Goal: Transaction & Acquisition: Purchase product/service

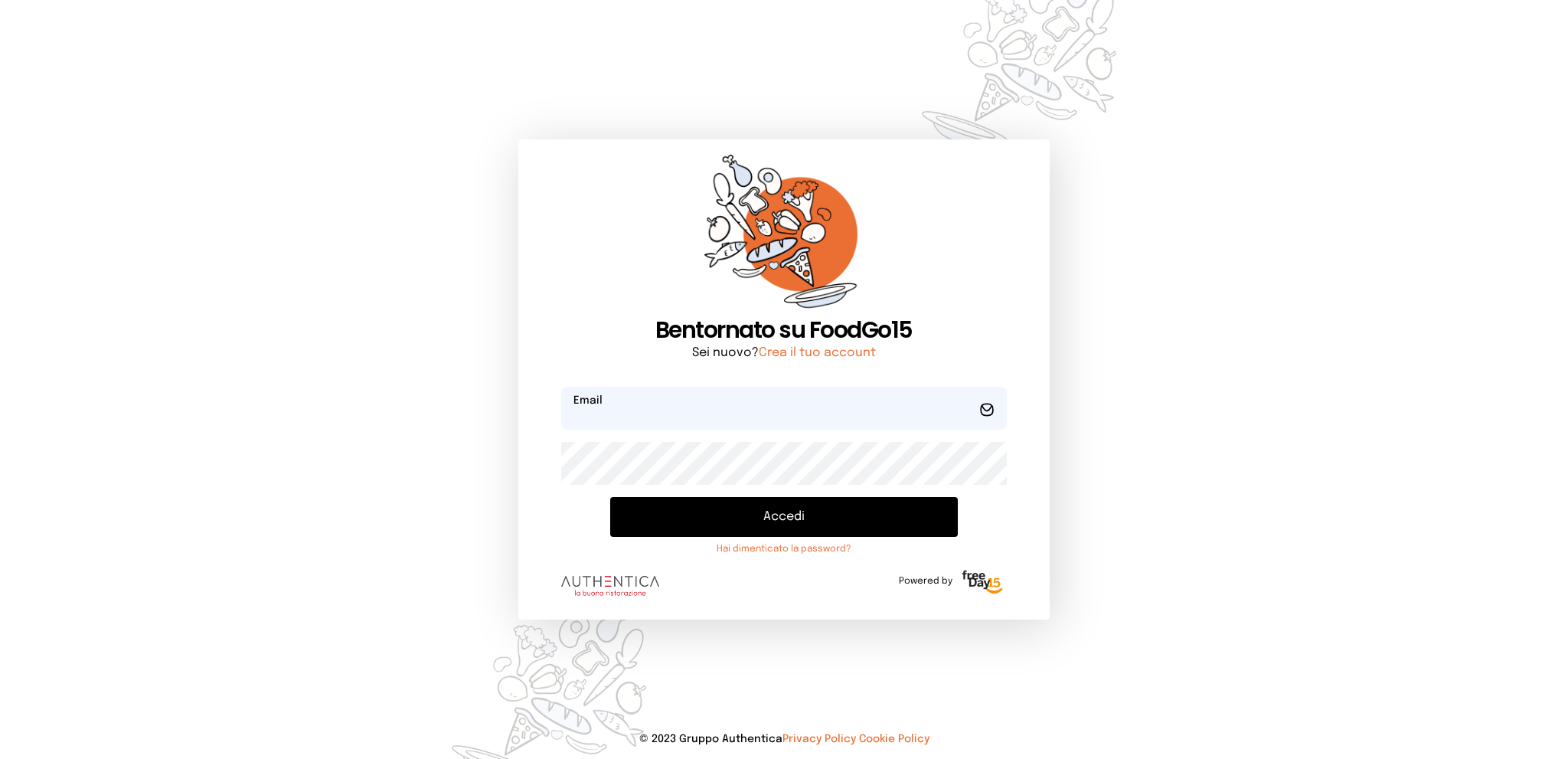
type input "**********"
click at [794, 505] on button "Accedi" at bounding box center [784, 516] width 346 height 40
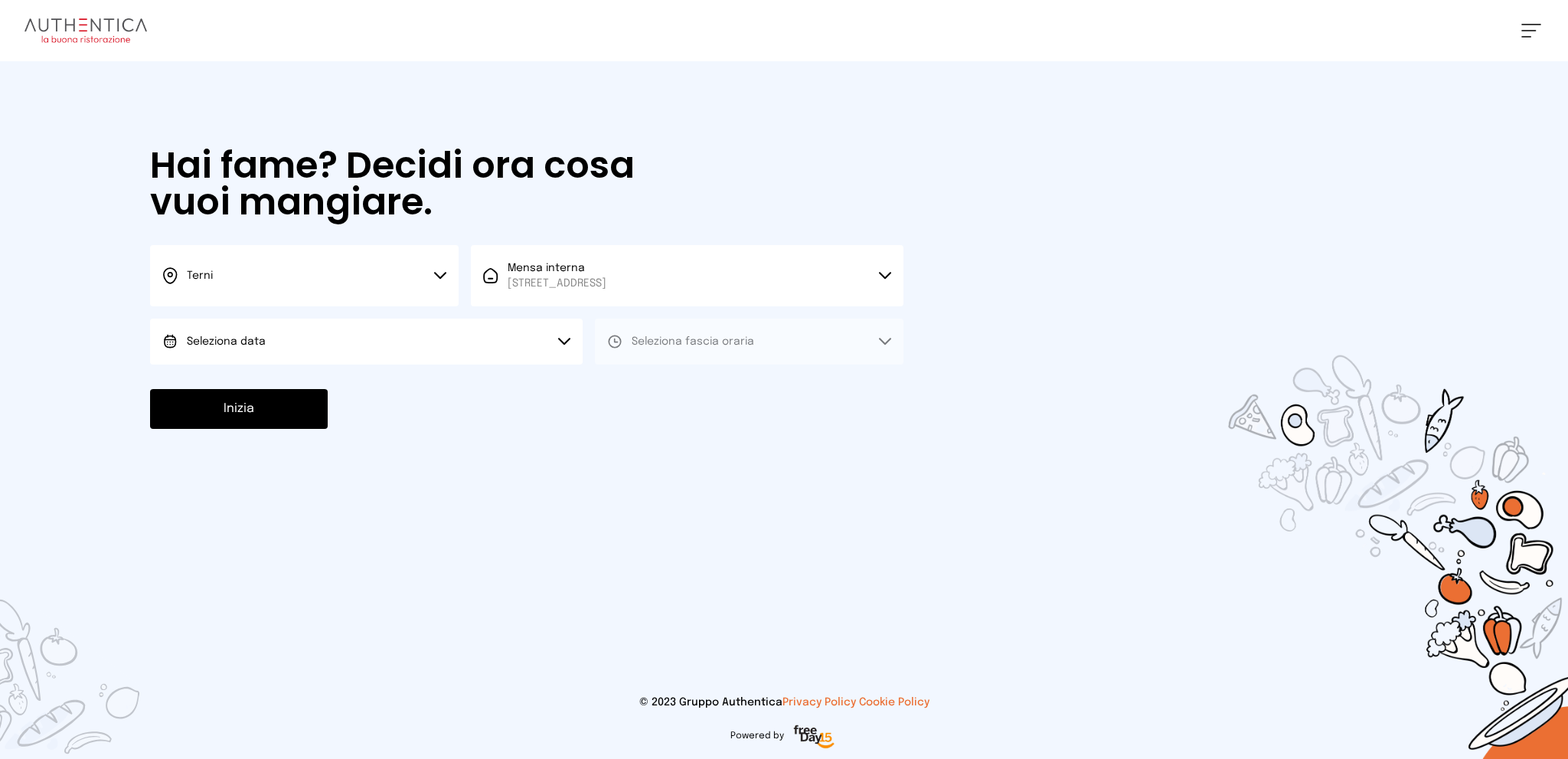
click at [413, 341] on button "Seleziona data" at bounding box center [366, 342] width 432 height 46
click at [411, 387] on li "[DATE], [DATE]" at bounding box center [366, 384] width 432 height 40
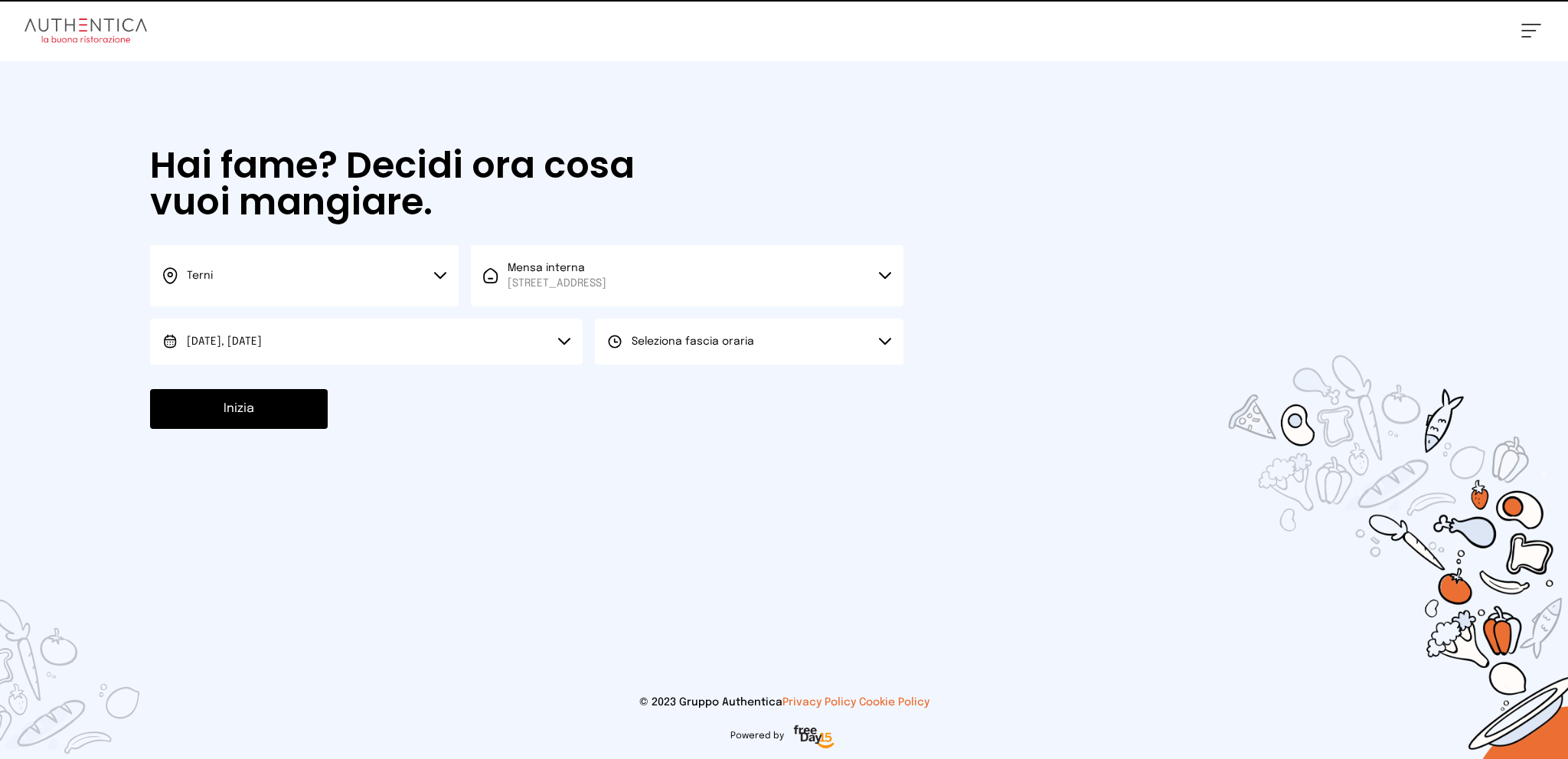
click at [649, 345] on span "Seleziona fascia oraria" at bounding box center [693, 341] width 123 height 11
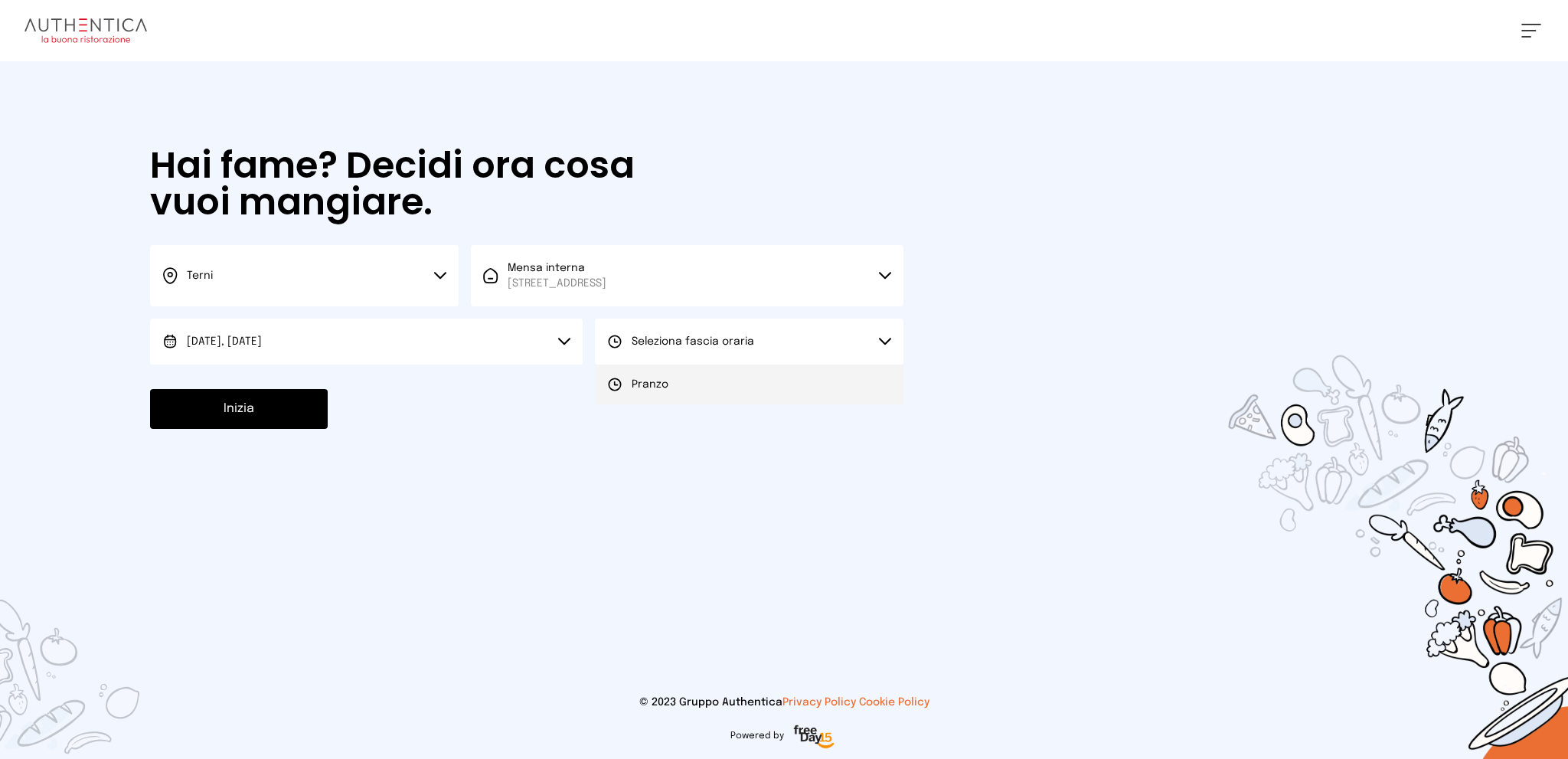
click at [638, 384] on span "Pranzo" at bounding box center [650, 384] width 37 height 16
click at [251, 412] on button "Inizia" at bounding box center [238, 409] width 177 height 40
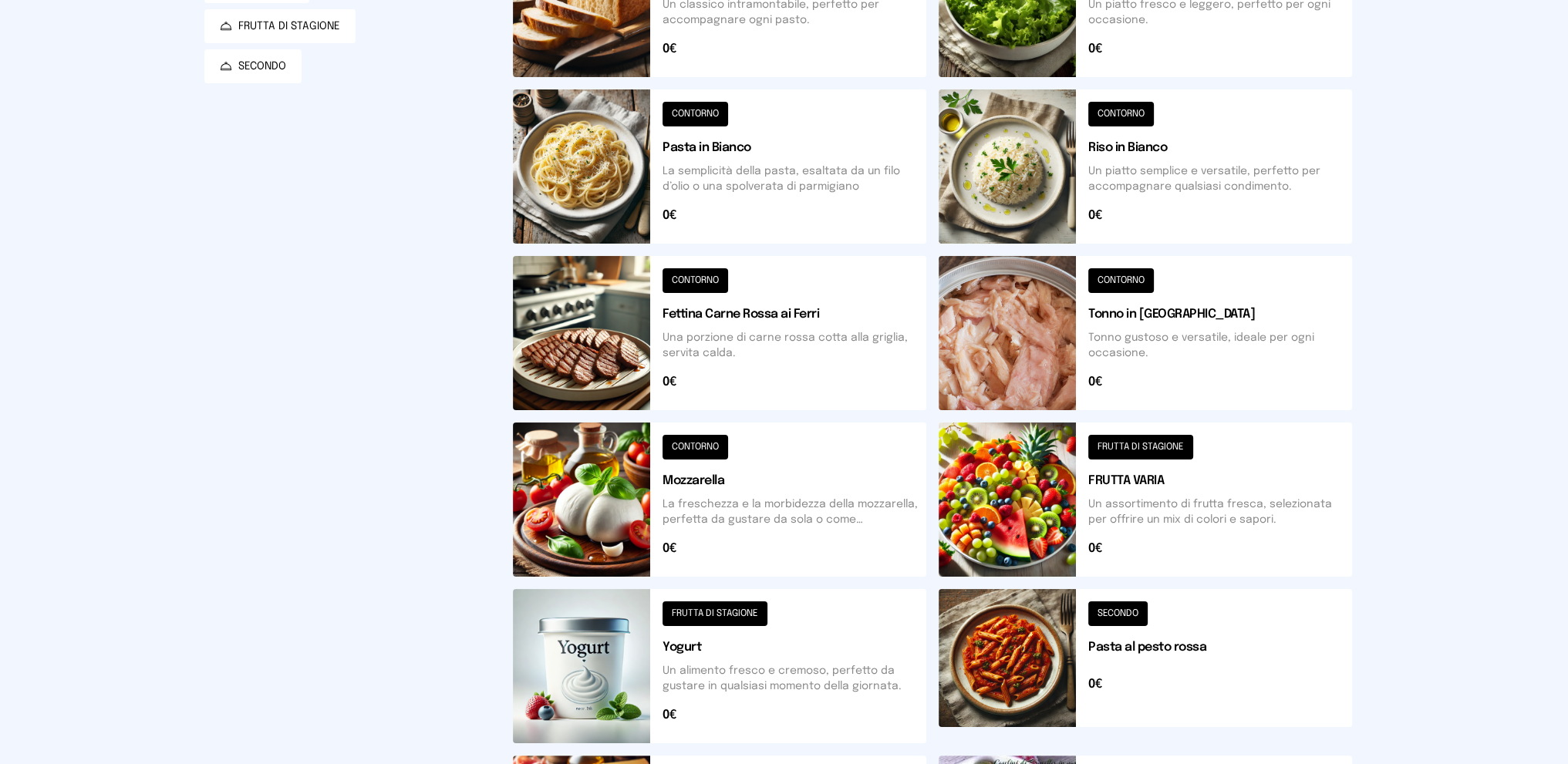
scroll to position [154, 0]
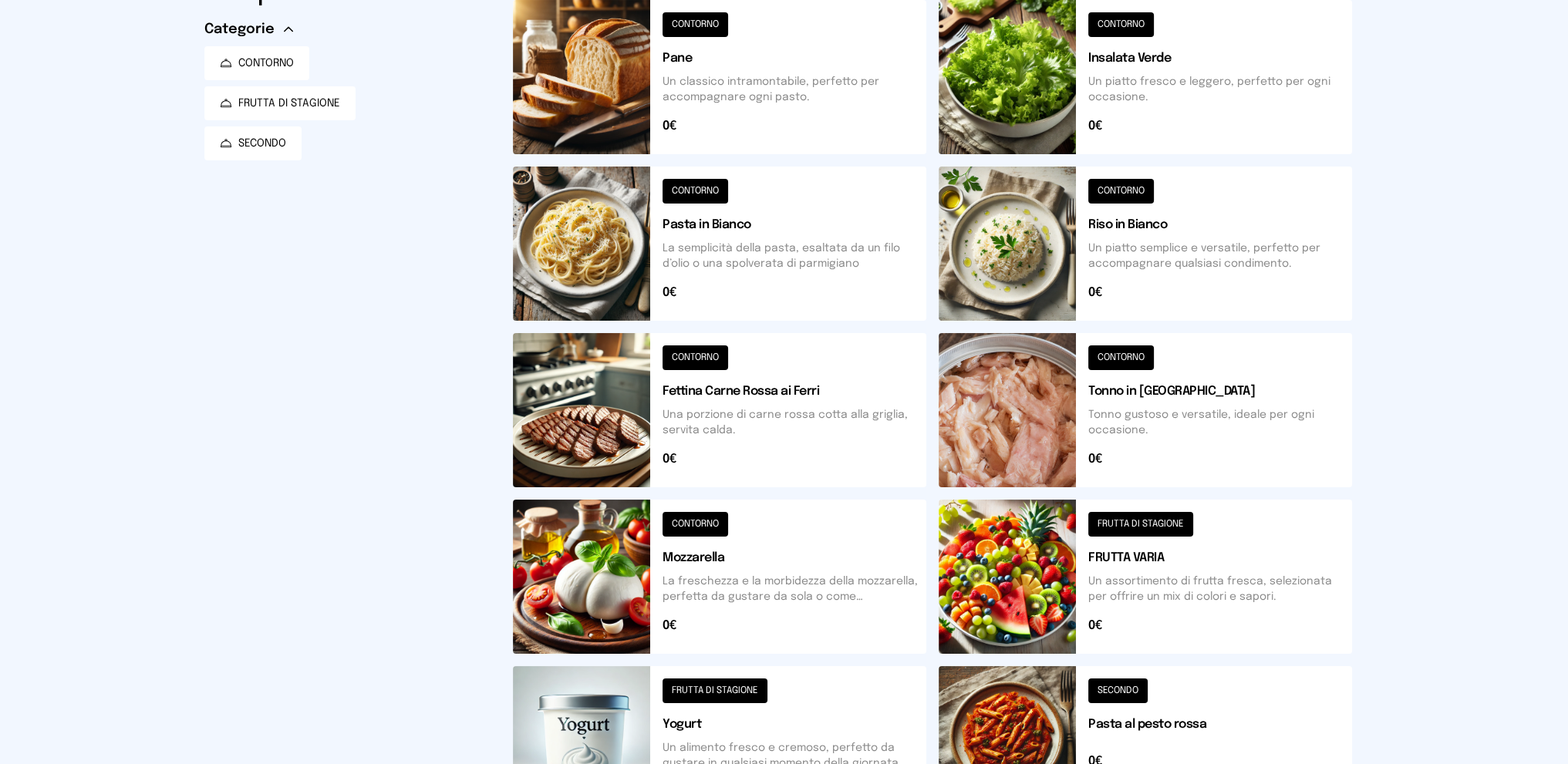
click at [1187, 259] on button at bounding box center [1145, 243] width 413 height 154
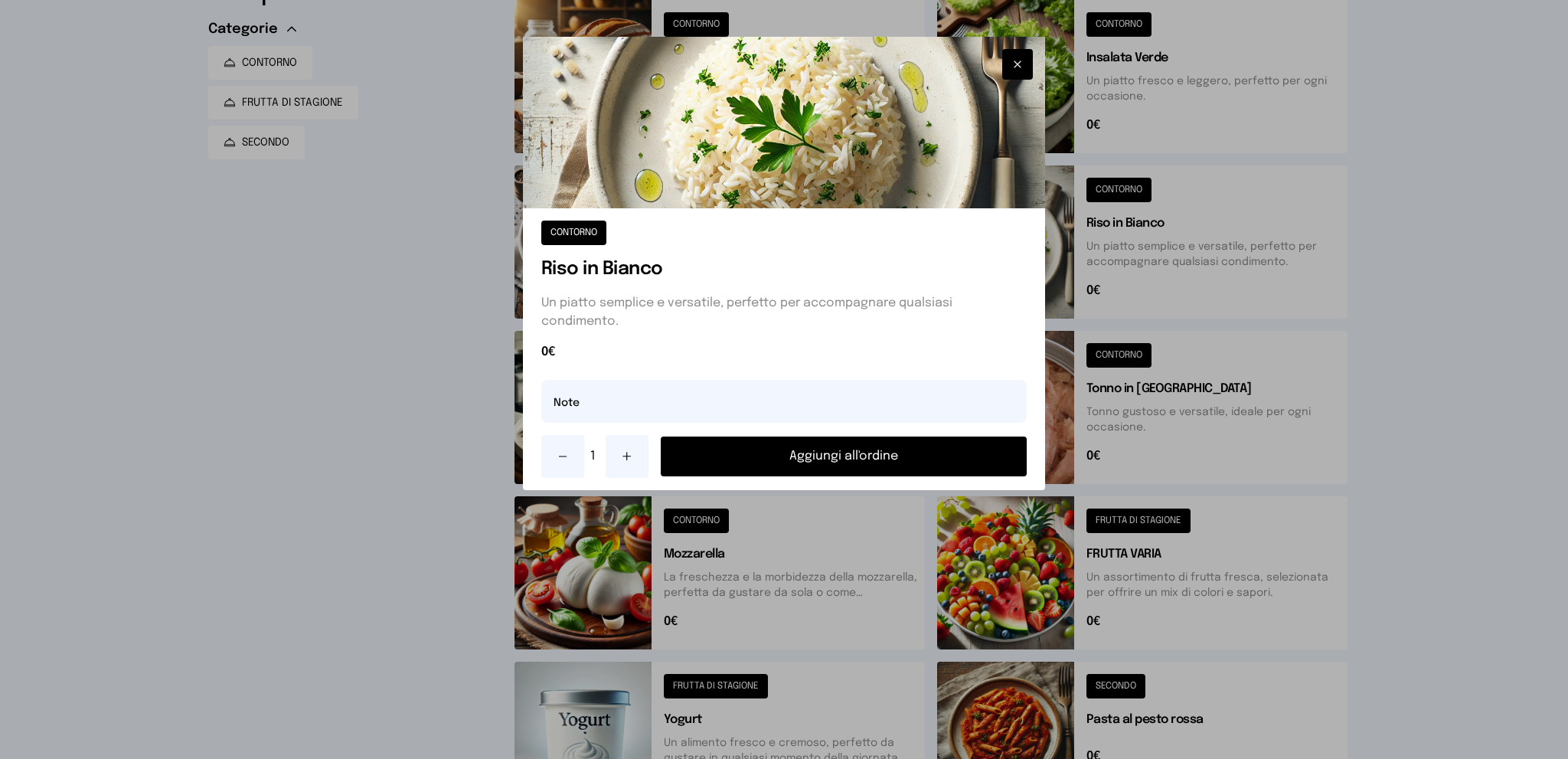
click at [882, 460] on button "Aggiungi all'ordine" at bounding box center [844, 456] width 367 height 40
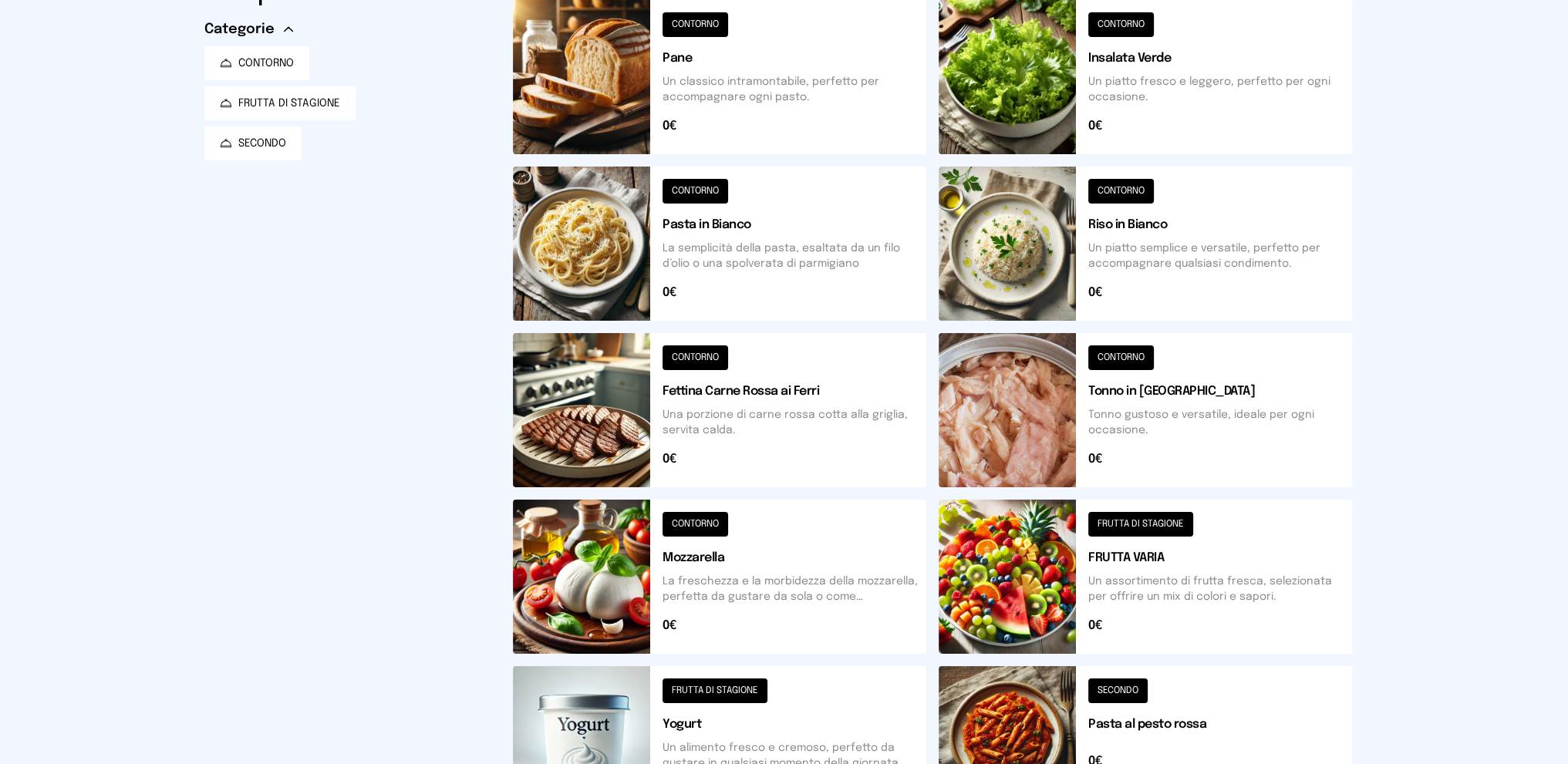
click at [794, 394] on button at bounding box center [719, 410] width 413 height 154
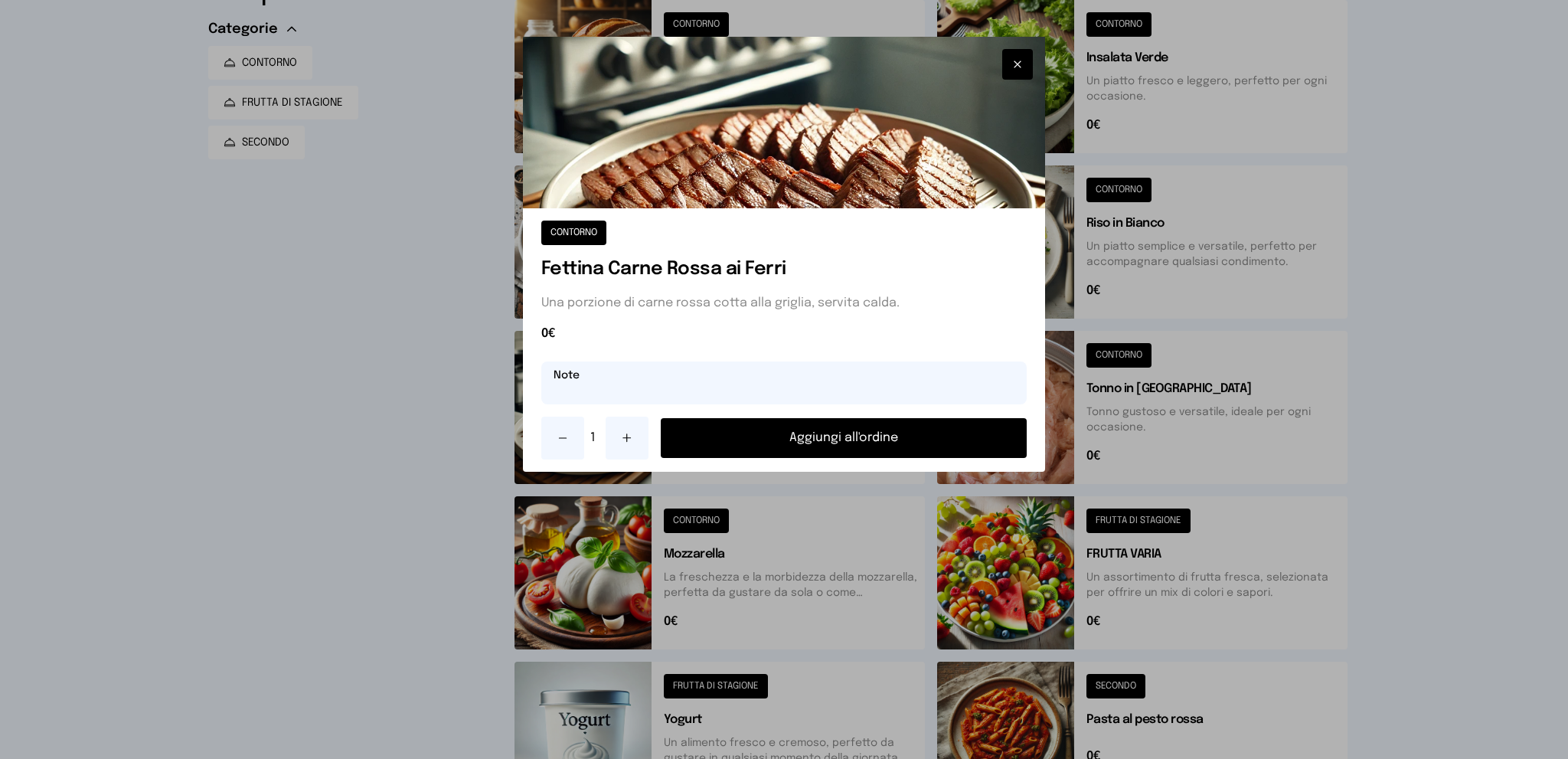
click at [772, 384] on input "text" at bounding box center [784, 383] width 486 height 43
type input "**********"
click at [849, 439] on button "Aggiungi all'ordine" at bounding box center [844, 438] width 367 height 40
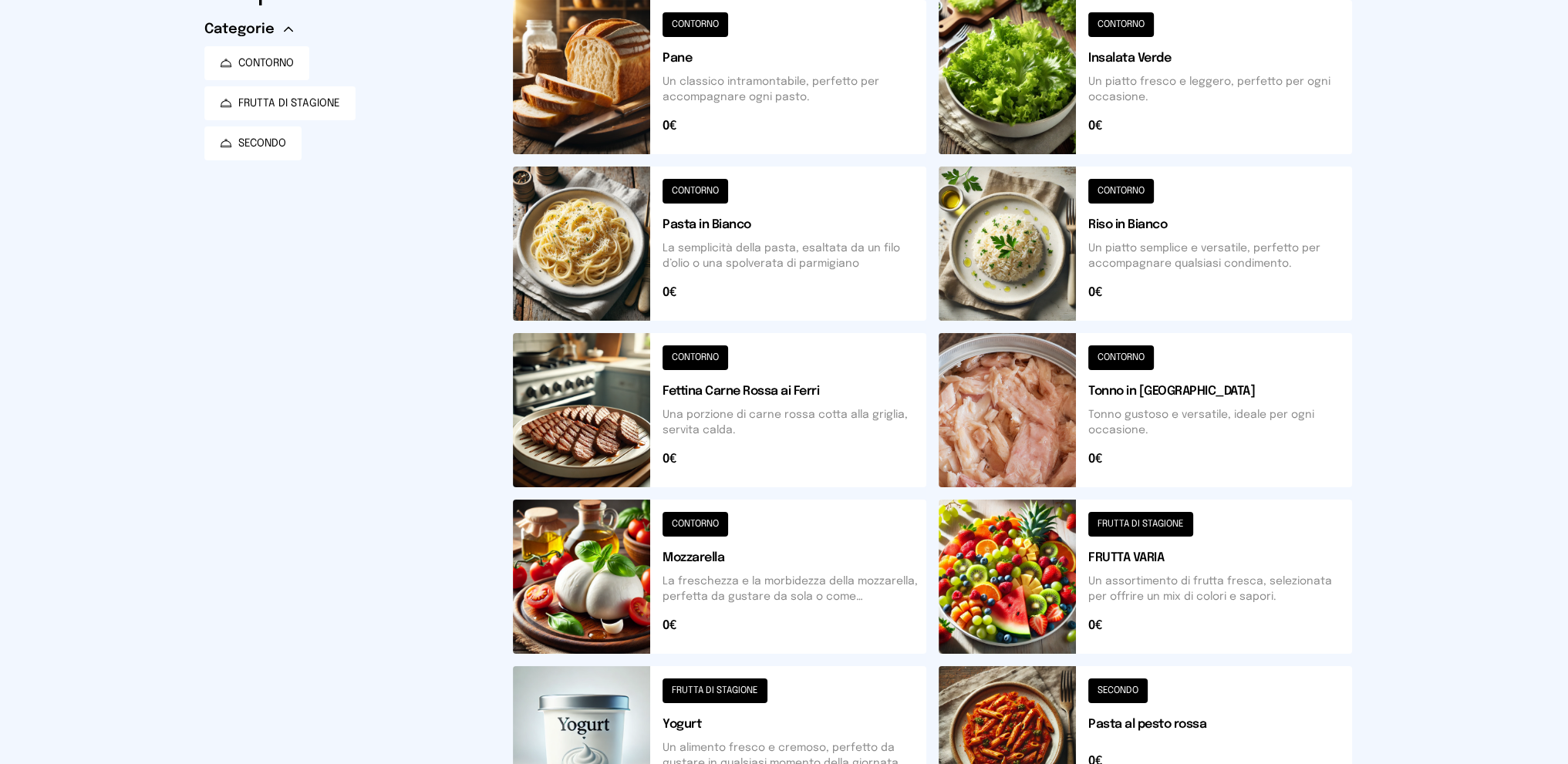
scroll to position [77, 0]
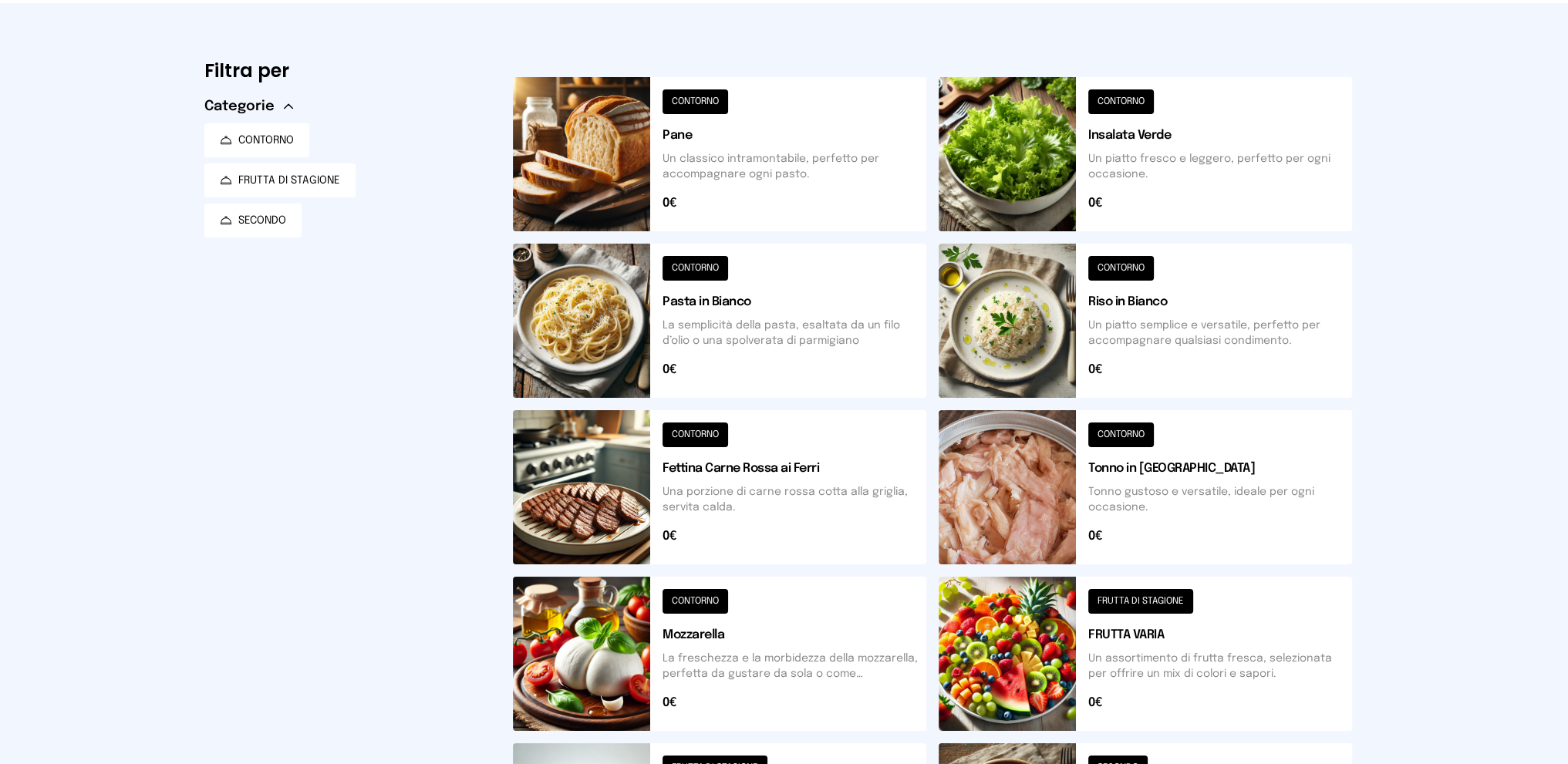
click at [1178, 656] on button at bounding box center [1145, 654] width 413 height 154
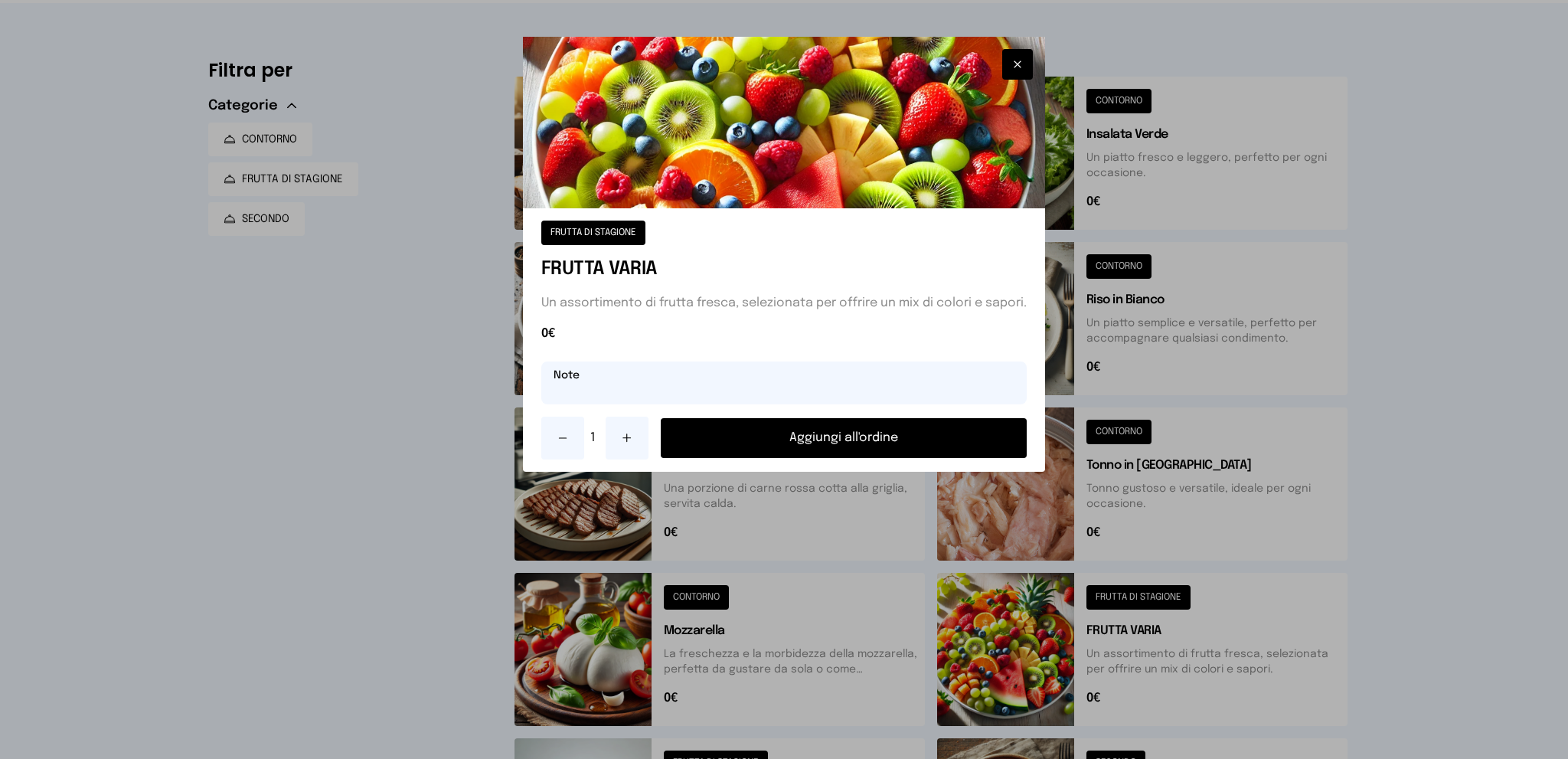
click at [730, 381] on input "text" at bounding box center [784, 383] width 486 height 43
type input "******"
click at [846, 428] on button "Aggiungi all'ordine" at bounding box center [844, 438] width 367 height 40
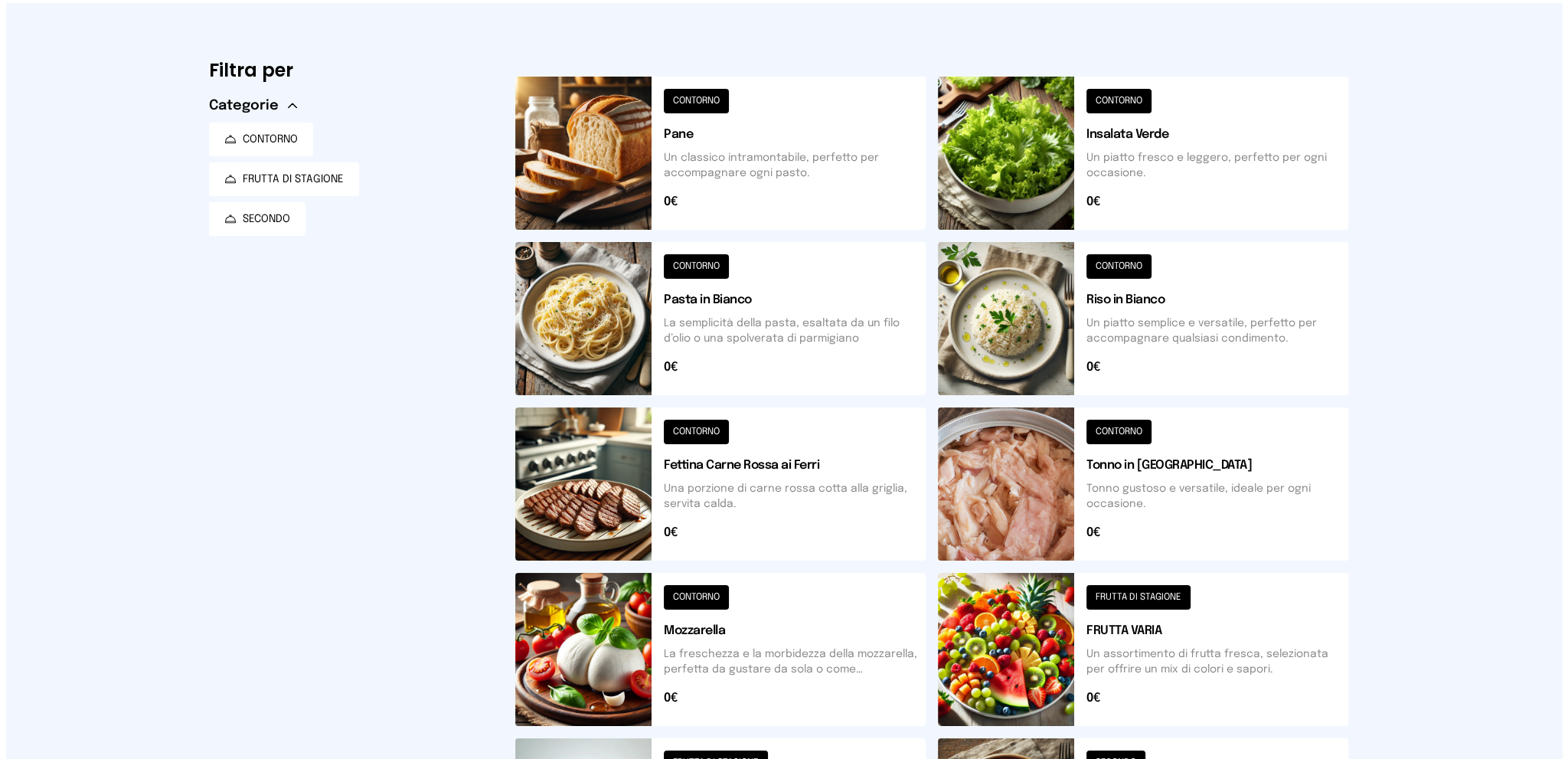
scroll to position [0, 0]
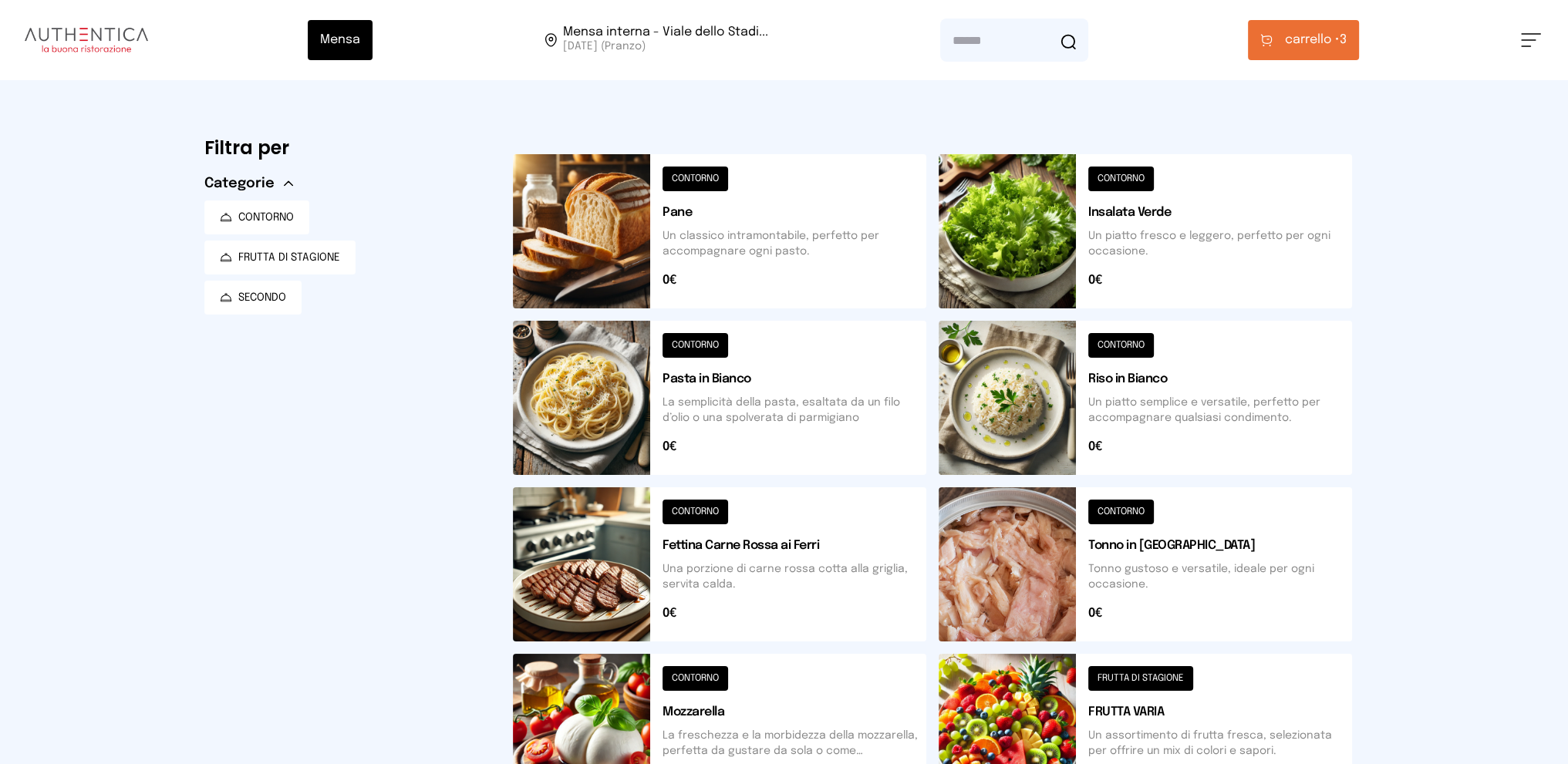
click at [1294, 34] on span "carrello •" at bounding box center [1312, 40] width 55 height 18
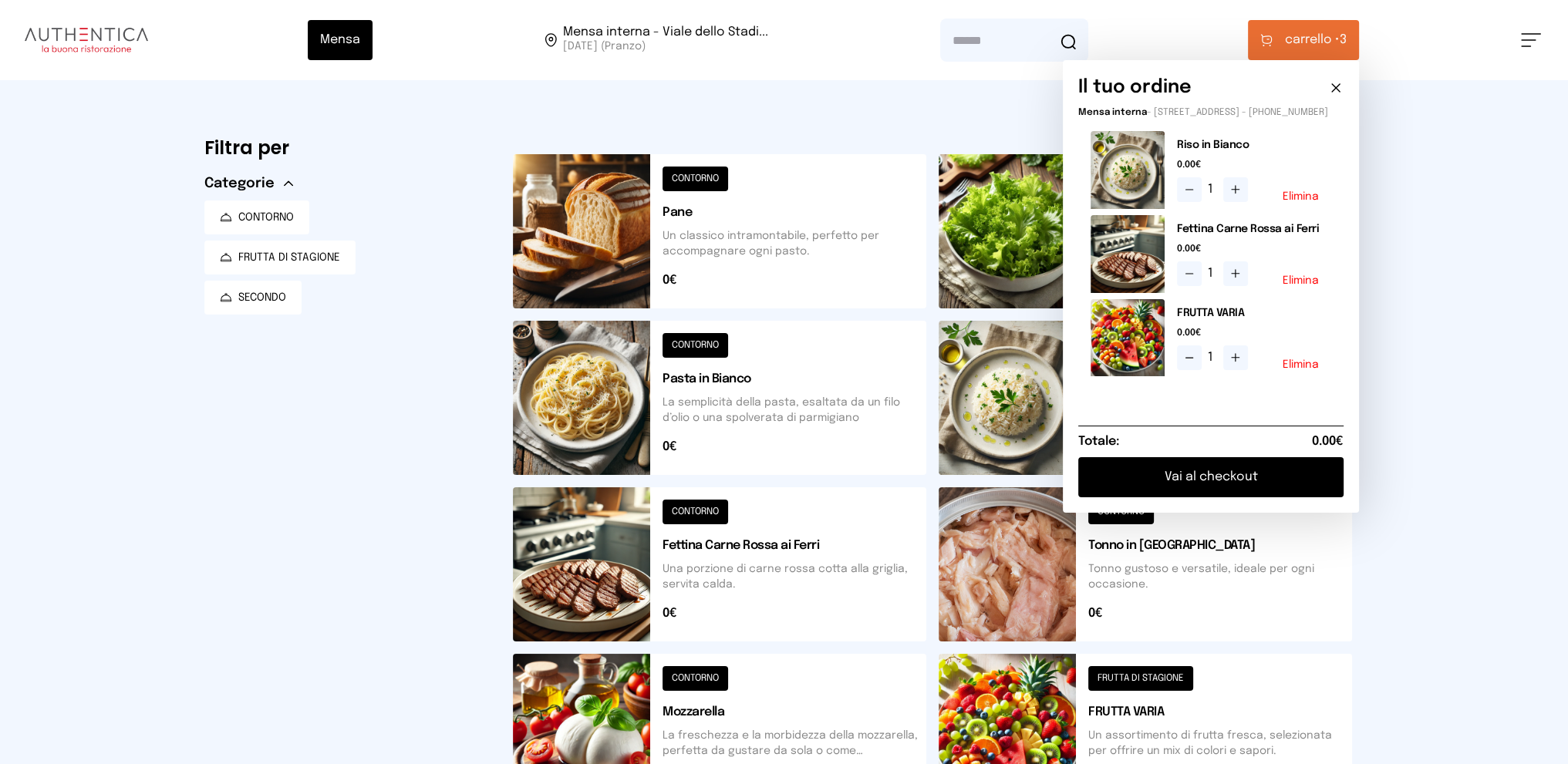
click at [1203, 492] on button "Vai al checkout" at bounding box center [1211, 477] width 265 height 40
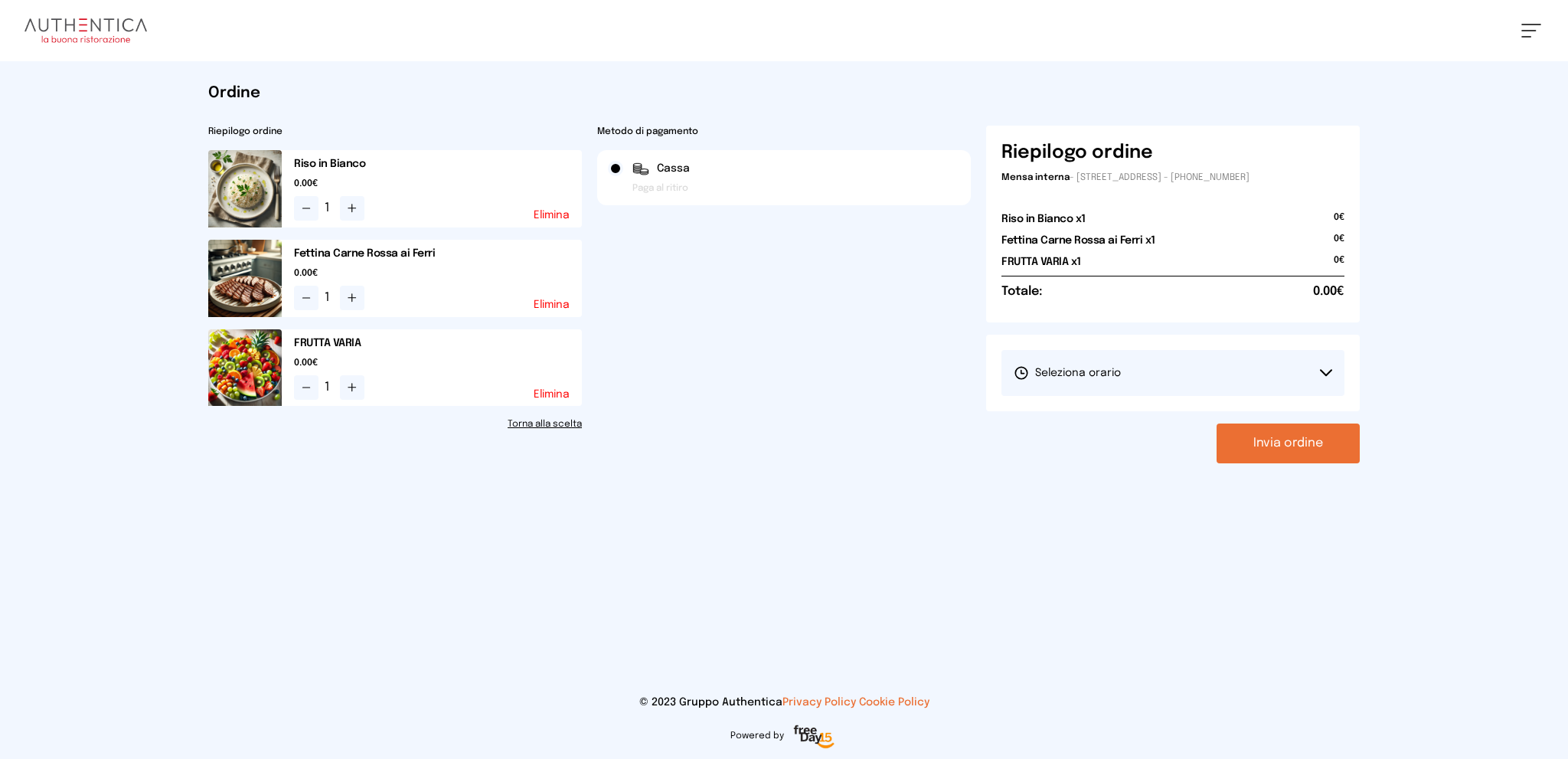
click at [1134, 361] on button "Seleziona orario" at bounding box center [1173, 373] width 343 height 46
click at [1100, 413] on span "1° Turno (13:00 - 15:00)" at bounding box center [1071, 416] width 115 height 16
click at [1262, 442] on button "Invia ordine" at bounding box center [1288, 443] width 144 height 40
